Goal: Task Accomplishment & Management: Manage account settings

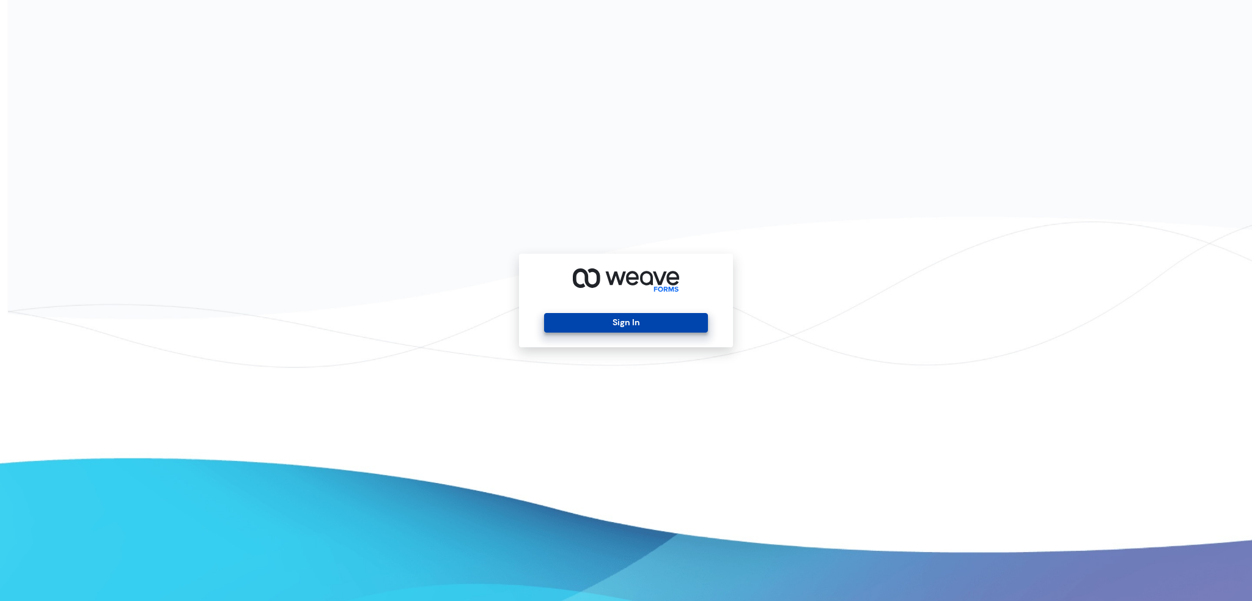
click at [611, 326] on button "Sign In" at bounding box center [625, 323] width 163 height 20
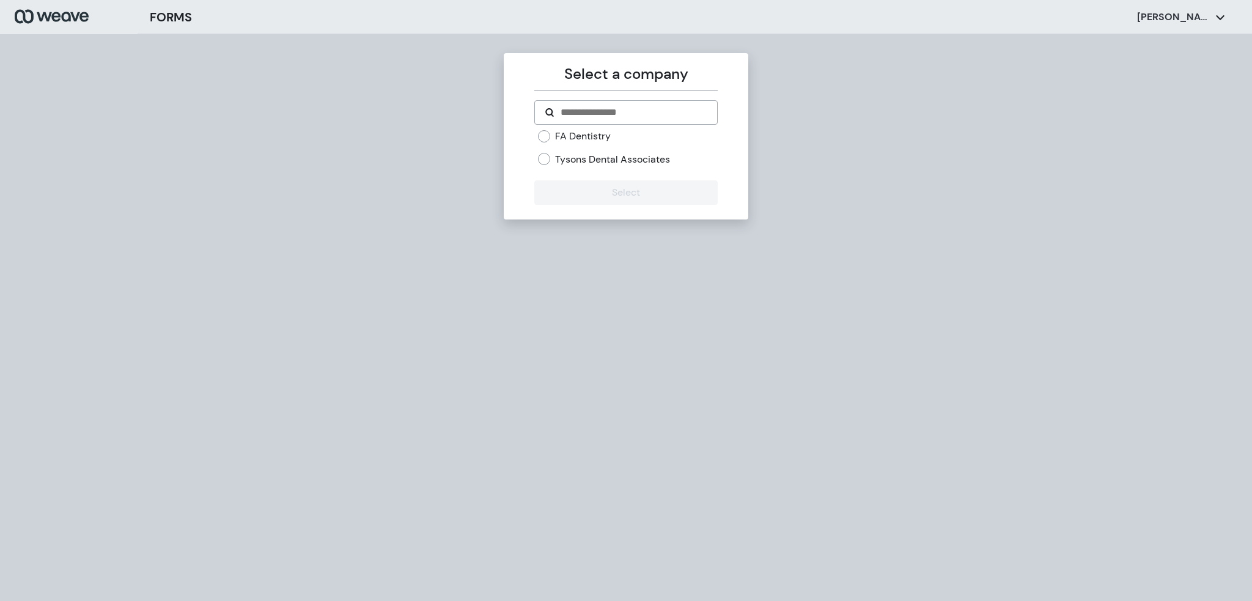
click at [598, 171] on div "FA Dentistry Tysons Dental Associates" at bounding box center [625, 153] width 183 height 46
click at [577, 196] on button "Select" at bounding box center [625, 192] width 183 height 24
